Goal: Task Accomplishment & Management: Manage account settings

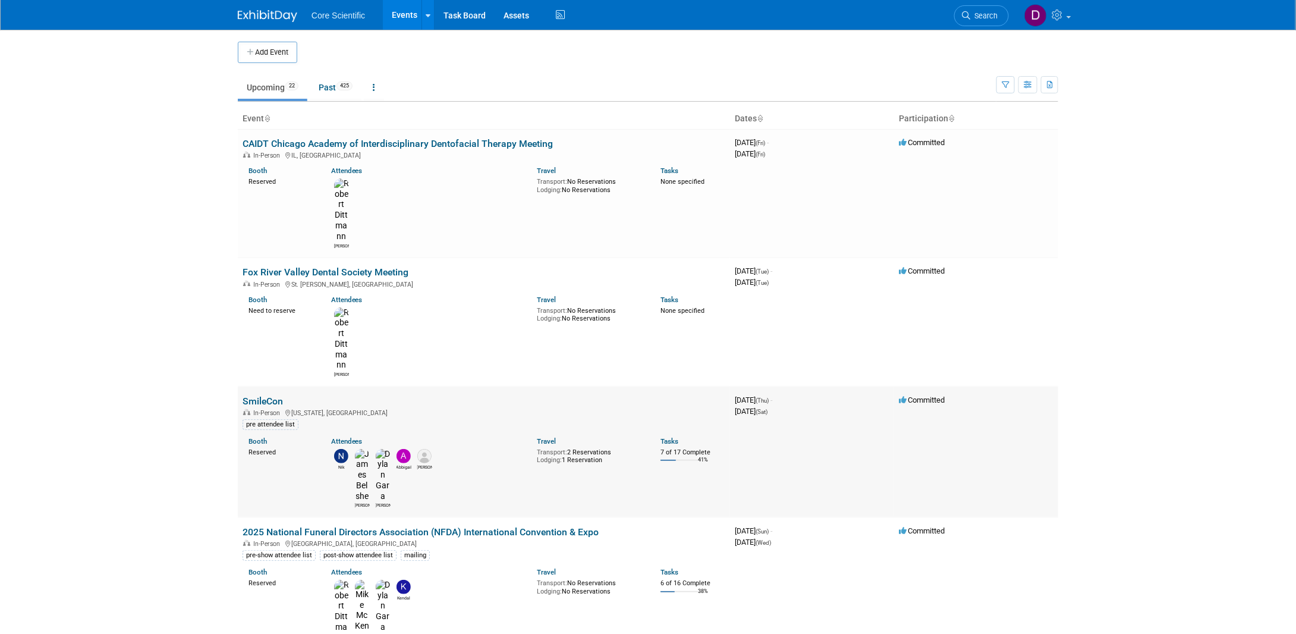
click at [248, 395] on link "SmileCon" at bounding box center [263, 400] width 40 height 11
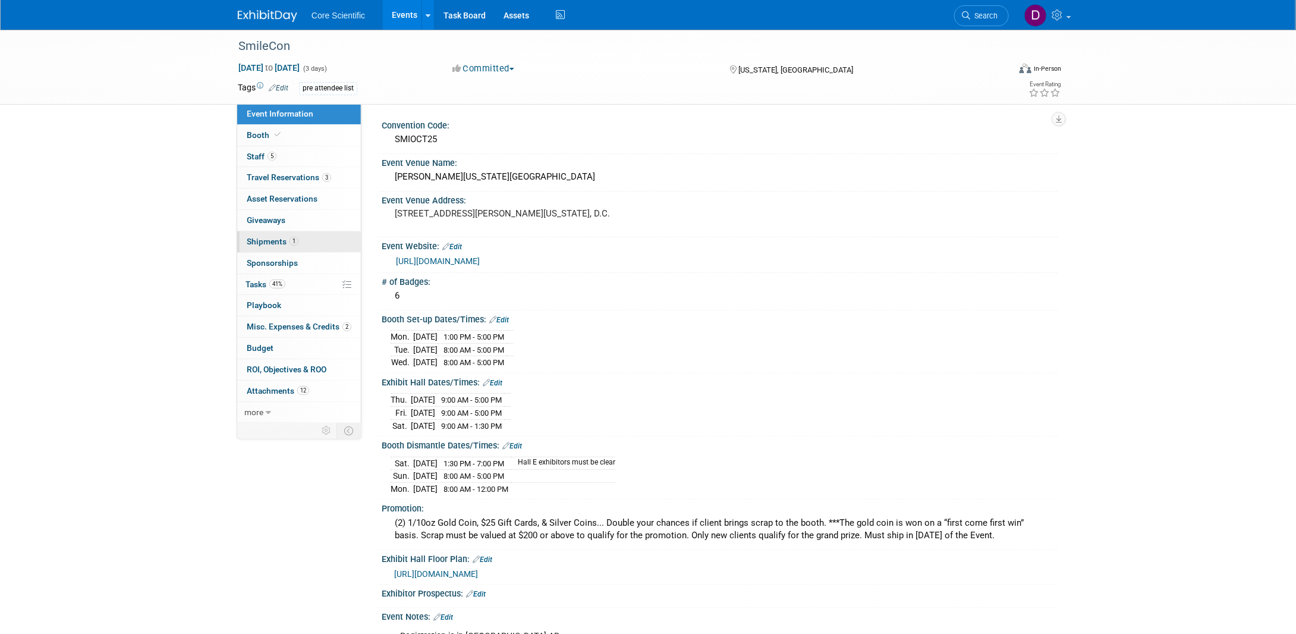
click at [276, 237] on span "Shipments 1" at bounding box center [273, 242] width 52 height 10
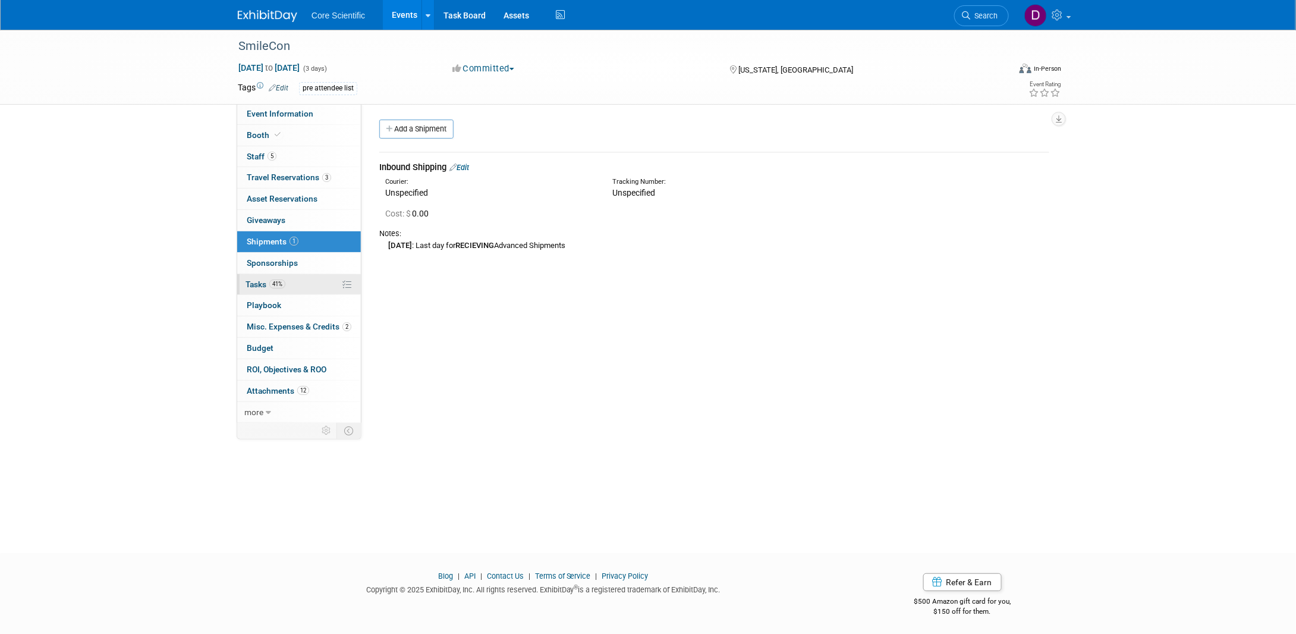
click at [290, 281] on link "41% Tasks 41%" at bounding box center [299, 284] width 124 height 21
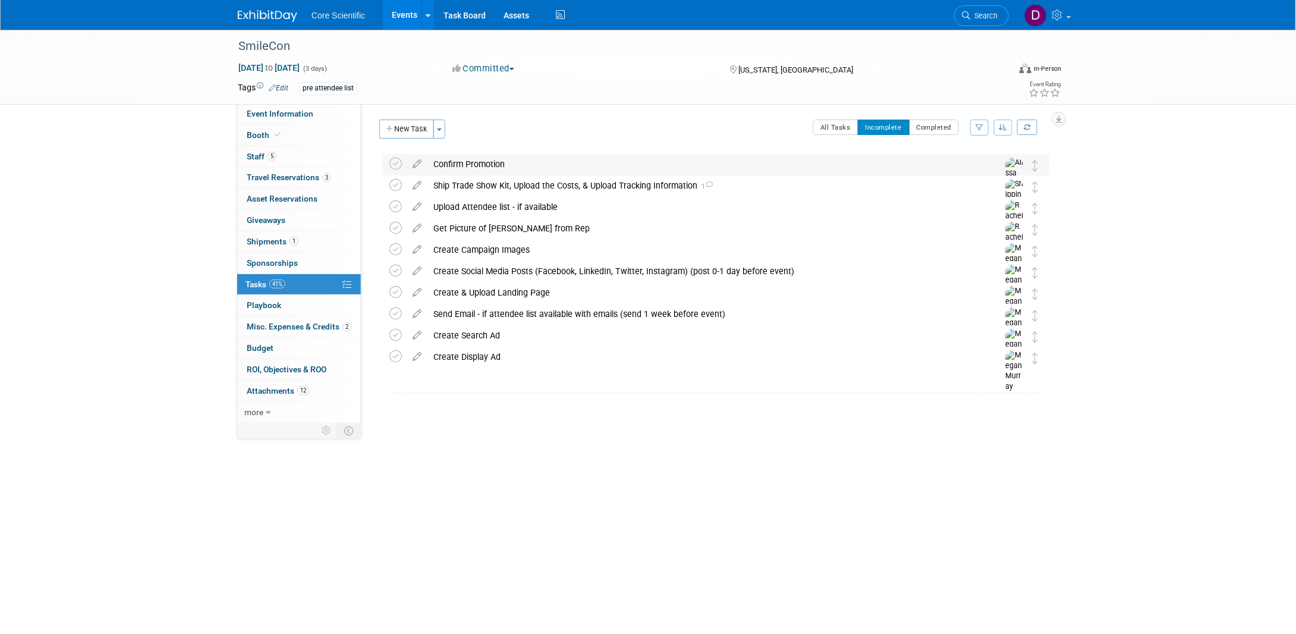
click at [518, 167] on div "Confirm Promotion" at bounding box center [704, 164] width 554 height 20
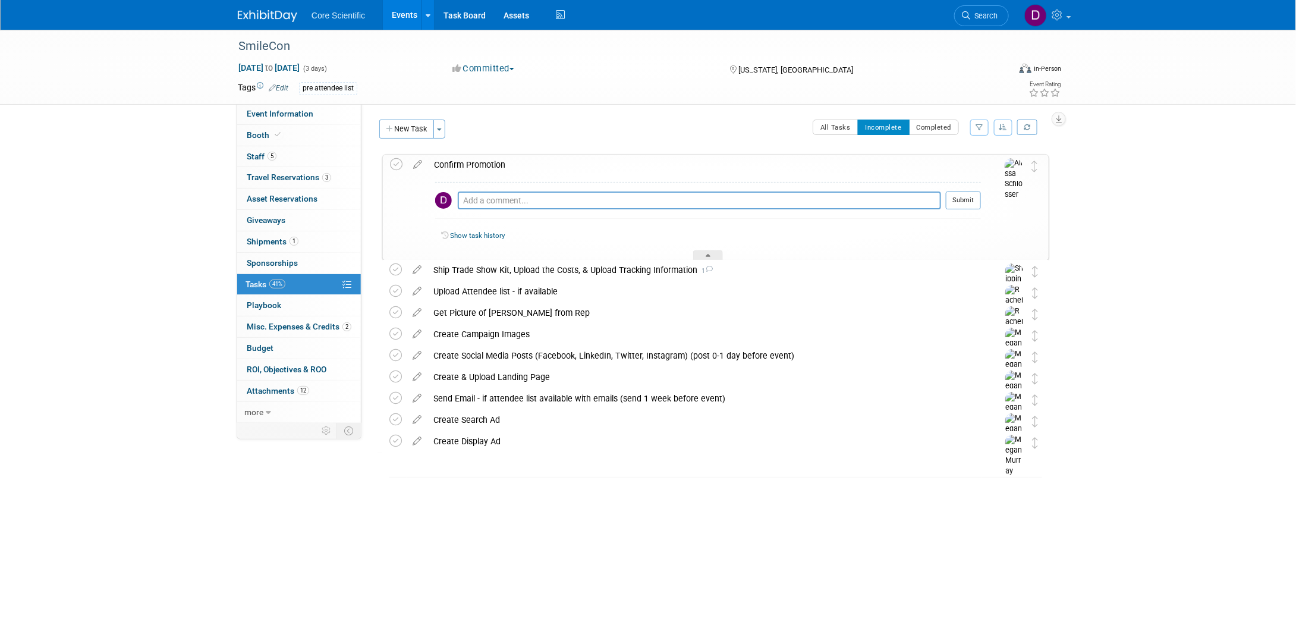
click at [478, 234] on link "Show task history" at bounding box center [477, 235] width 55 height 8
click at [276, 114] on span "Event Information" at bounding box center [280, 114] width 67 height 10
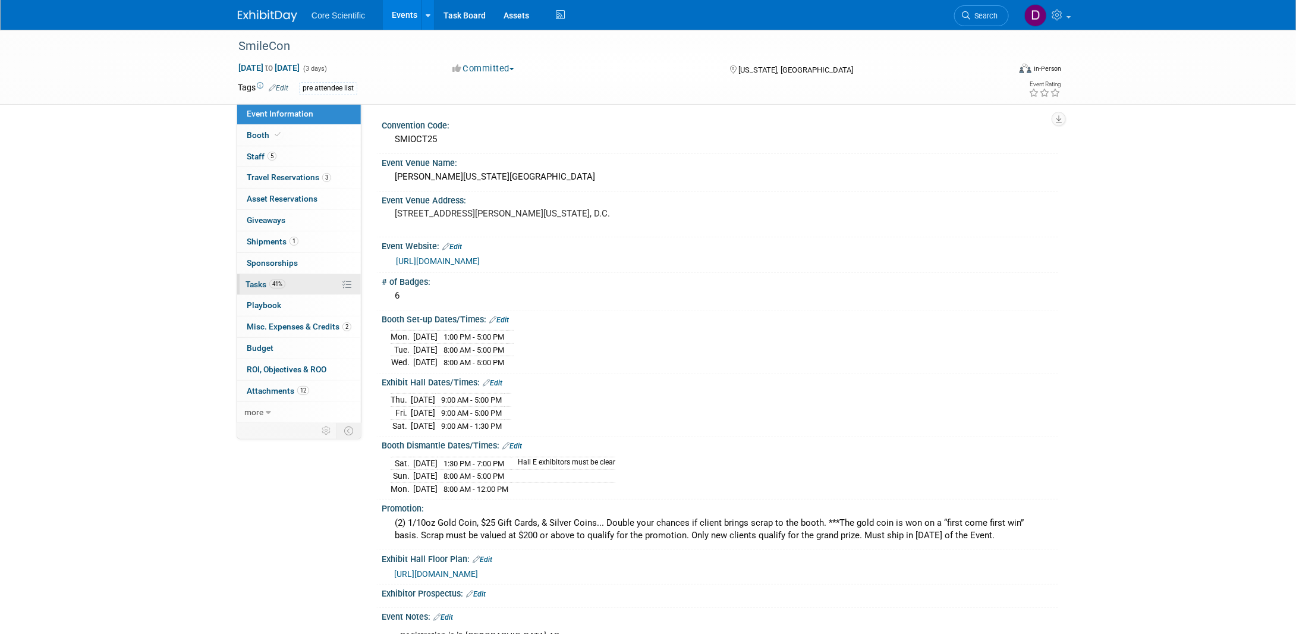
click at [275, 284] on span "41%" at bounding box center [277, 283] width 16 height 9
